Goal: Information Seeking & Learning: Learn about a topic

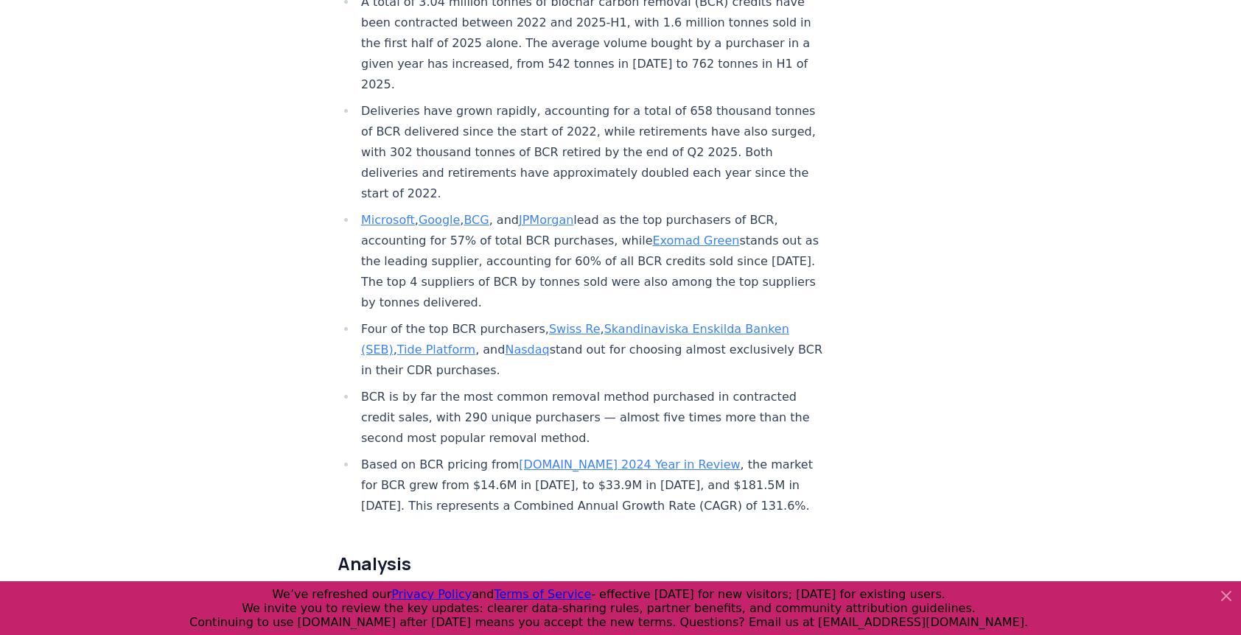
scroll to position [614, 0]
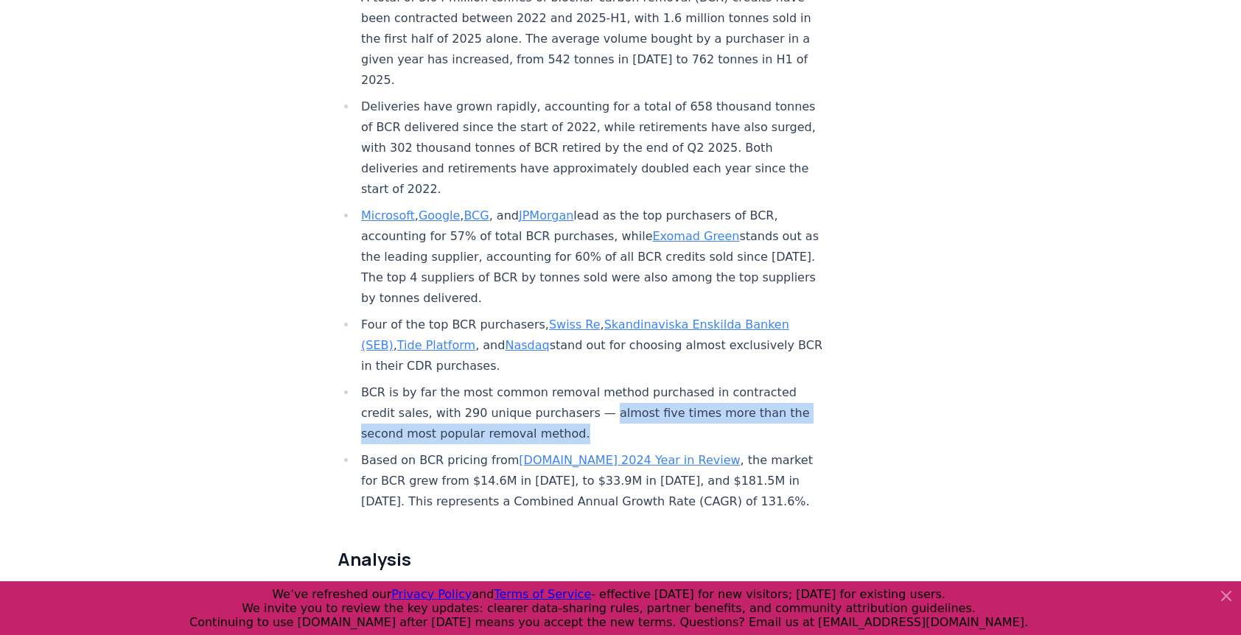
drag, startPoint x: 525, startPoint y: 369, endPoint x: 526, endPoint y: 381, distance: 12.6
click at [526, 383] on li "BCR is by far the most common removal method purchased in contracted credit sal…" at bounding box center [591, 414] width 469 height 62
copy li "almost five times more than the second most popular removal method."
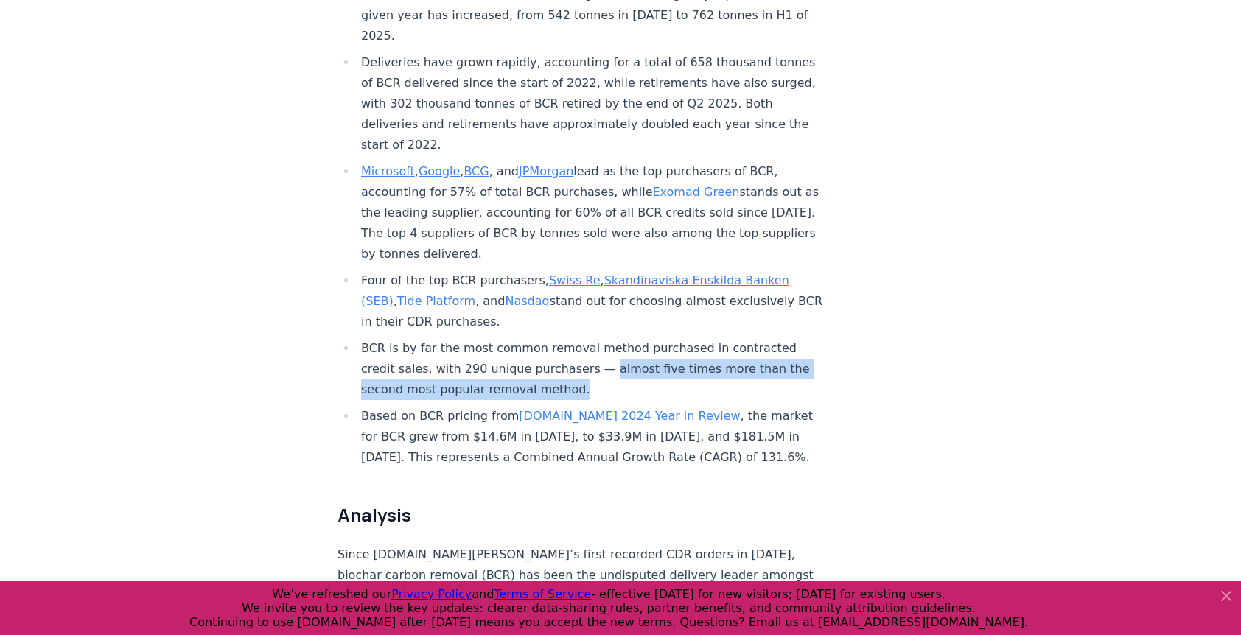
scroll to position [641, 0]
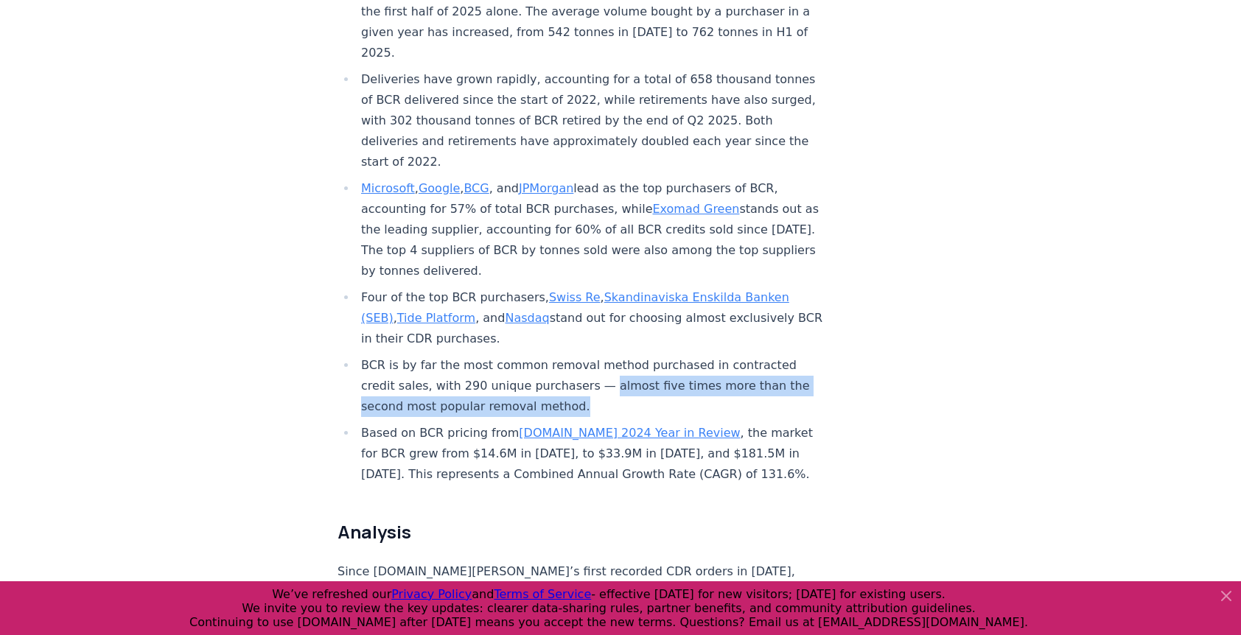
click at [397, 181] on link "Microsoft" at bounding box center [388, 188] width 54 height 14
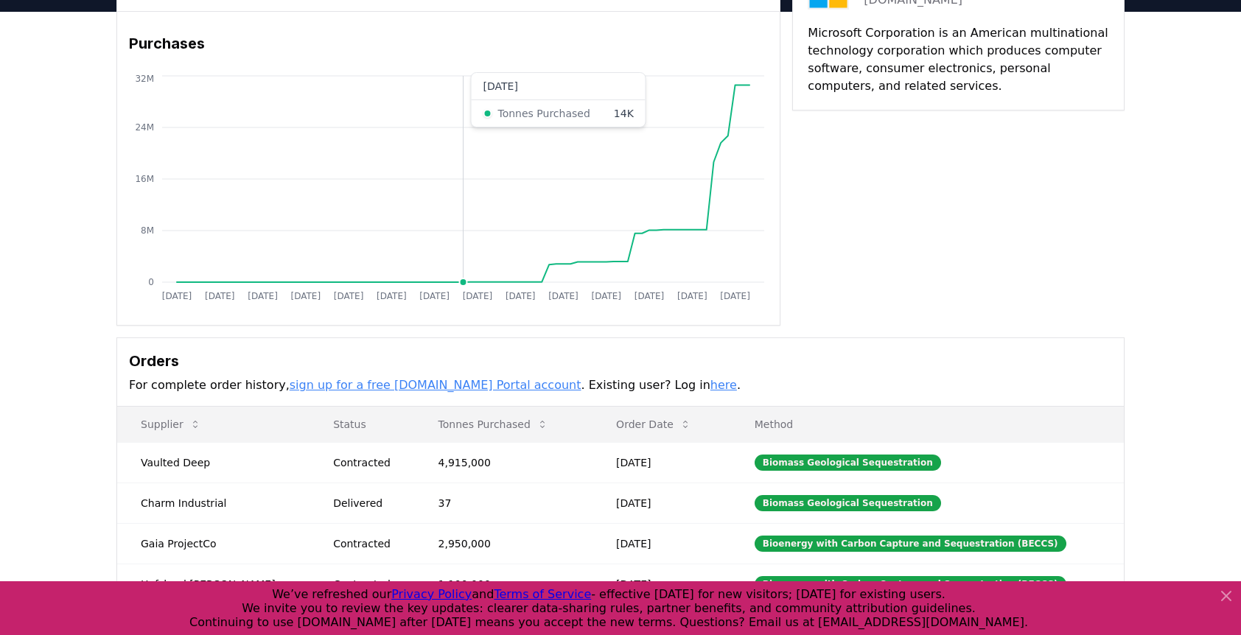
scroll to position [103, 0]
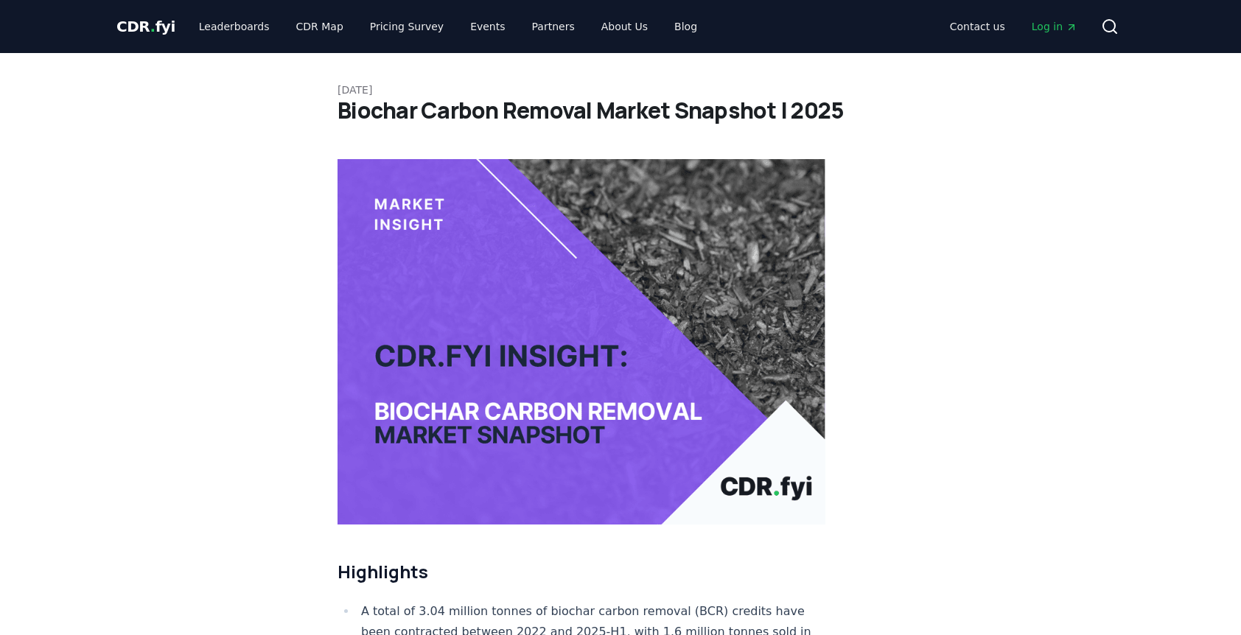
scroll to position [641, 0]
